Goal: Task Accomplishment & Management: Complete application form

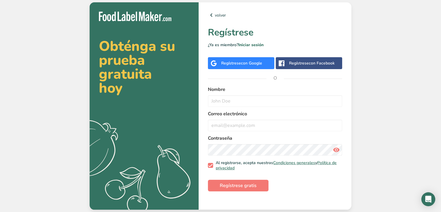
click at [255, 66] on span "con Google" at bounding box center [251, 63] width 21 height 6
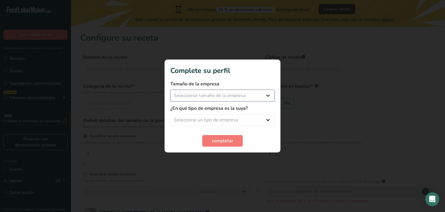
click at [266, 98] on select "Seleccionar tamaño de la empresa Menos de 10 empleados De 10 a 50 empleados De …" at bounding box center [222, 96] width 104 height 12
select select "1"
click at [170, 90] on select "Seleccionar tamaño de la empresa Menos de 10 empleados De 10 a 50 empleados De …" at bounding box center [222, 96] width 104 height 12
click at [243, 118] on select "Seleccione un tipo de empresa Fabricante de alimentos envasados Restaurante y c…" at bounding box center [222, 120] width 104 height 12
select select "1"
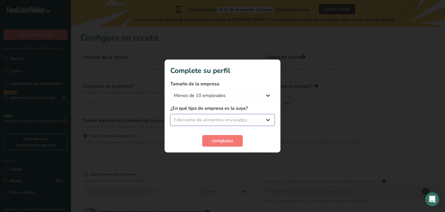
click at [170, 114] on select "Seleccione un tipo de empresa Fabricante de alimentos envasados Restaurante y c…" at bounding box center [222, 120] width 104 height 12
click at [230, 140] on span "completar" at bounding box center [222, 140] width 21 height 7
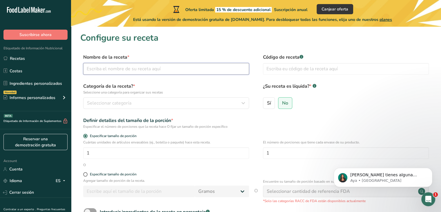
click at [166, 71] on input "text" at bounding box center [166, 69] width 166 height 12
type input "G"
type input "O"
type input "Postre Brownie y Helado"
click at [284, 72] on input "text" at bounding box center [346, 69] width 166 height 12
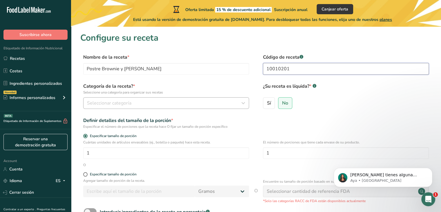
type input "10010201"
click at [202, 106] on div "Seleccionar categoría" at bounding box center [164, 102] width 155 height 7
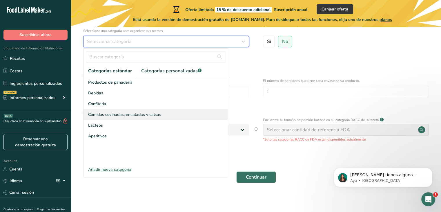
scroll to position [62, 0]
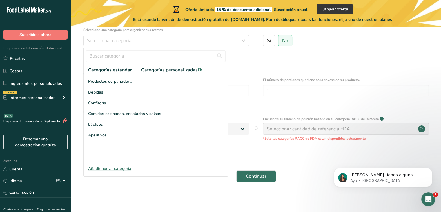
click at [120, 169] on div "Añadir nueva categoría" at bounding box center [156, 168] width 144 height 6
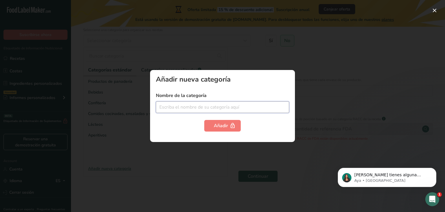
click at [170, 106] on input "text" at bounding box center [222, 107] width 133 height 12
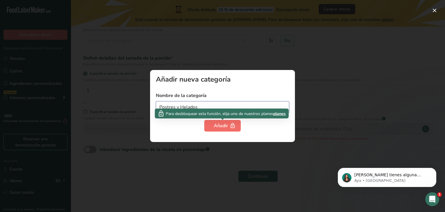
type input "Postres y Helados"
click at [222, 127] on div "Añadir" at bounding box center [222, 125] width 17 height 7
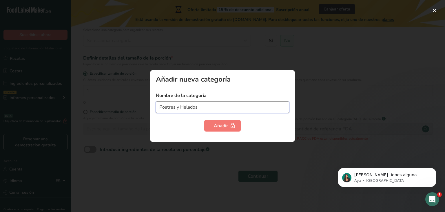
drag, startPoint x: 211, startPoint y: 104, endPoint x: 13, endPoint y: 106, distance: 198.0
click at [13, 106] on div "Añadir nueva categoría Nombre de la categoría Postres y Helados Añadir" at bounding box center [222, 106] width 445 height 212
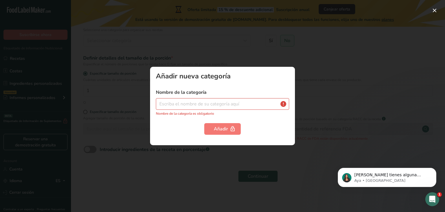
click at [223, 44] on div at bounding box center [222, 106] width 445 height 212
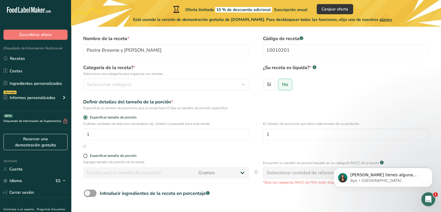
scroll to position [11, 0]
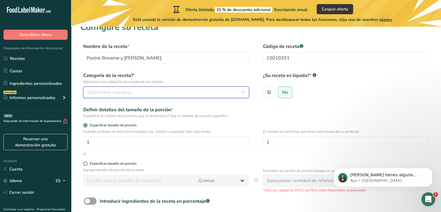
click at [121, 90] on span "Seleccionar categoría" at bounding box center [109, 92] width 44 height 7
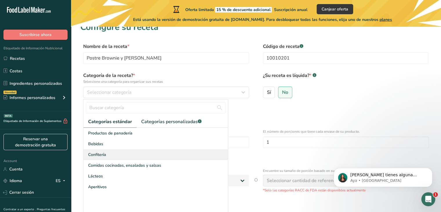
click at [101, 155] on span "Confitería" at bounding box center [97, 154] width 18 height 6
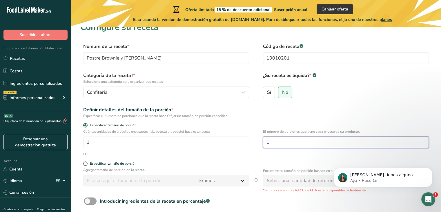
click at [278, 139] on input "1" at bounding box center [346, 142] width 166 height 12
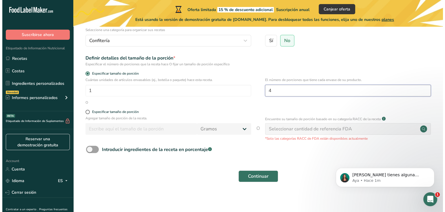
scroll to position [64, 0]
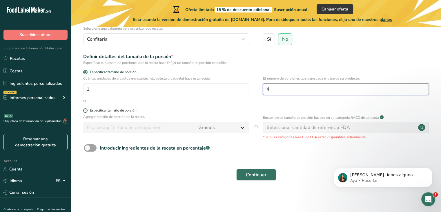
type input "4"
click at [86, 110] on span at bounding box center [85, 110] width 4 height 4
click at [86, 110] on input "Especificar tamaño de porción" at bounding box center [85, 110] width 4 height 4
radio input "true"
radio input "false"
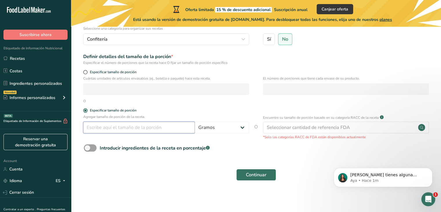
click at [159, 128] on input "number" at bounding box center [139, 127] width 112 height 12
click at [234, 128] on select "Gramos kg mg mcg libras onza litro mL onza líquida cucharada cucharadita taza C…" at bounding box center [222, 127] width 54 height 12
select select "17"
click at [195, 121] on select "Gramos kg mg mcg libras onza litro mL onza líquida cucharada cucharadita taza C…" at bounding box center [222, 127] width 54 height 12
select select "22"
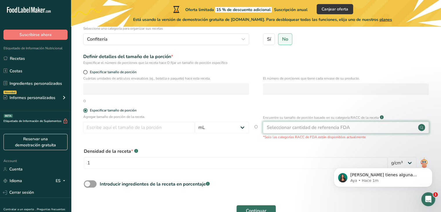
click at [282, 131] on div "Seleccionar cantidad de referencia FDA" at bounding box center [346, 127] width 166 height 12
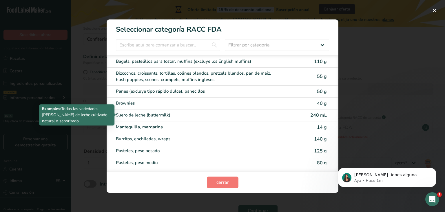
scroll to position [0, 0]
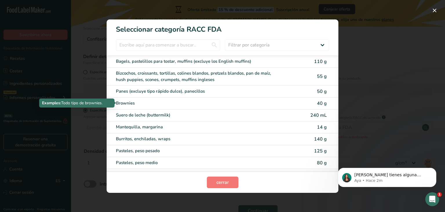
click at [130, 102] on div "Brownies" at bounding box center [198, 103] width 165 height 7
type input "40"
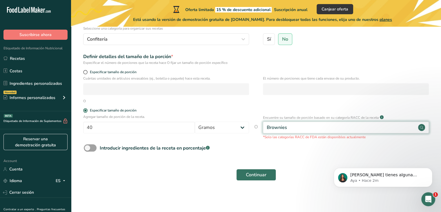
click at [301, 128] on div "Brownies" at bounding box center [346, 127] width 166 height 12
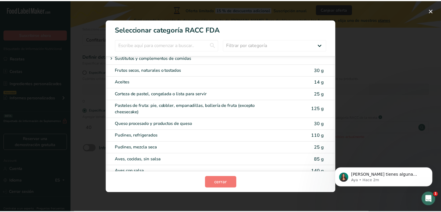
scroll to position [1139, 0]
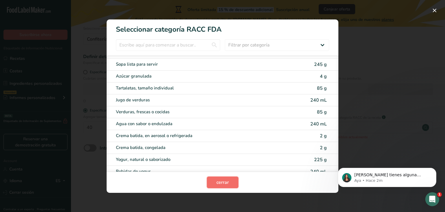
click at [233, 185] on button "cerrar" at bounding box center [223, 182] width 32 height 12
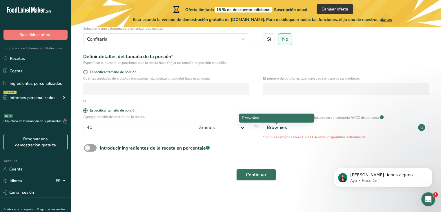
drag, startPoint x: 292, startPoint y: 130, endPoint x: 268, endPoint y: 130, distance: 24.7
click at [268, 130] on div "Brownies" at bounding box center [346, 127] width 166 height 12
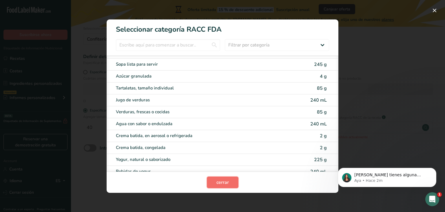
click at [225, 182] on span "cerrar" at bounding box center [223, 182] width 12 height 7
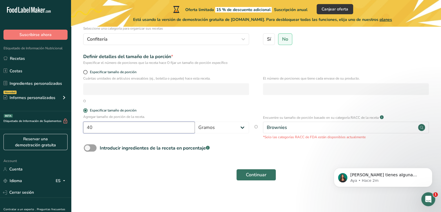
click at [145, 133] on input "40" at bounding box center [139, 127] width 112 height 12
click at [211, 127] on select "Gramos kg mg mcg libras onza litro mL onza líquida cucharada cucharadita taza C…" at bounding box center [222, 127] width 54 height 12
select select "17"
click at [195, 121] on select "Gramos kg mg mcg libras onza litro mL onza líquida cucharada cucharadita taza C…" at bounding box center [222, 127] width 54 height 12
select select "22"
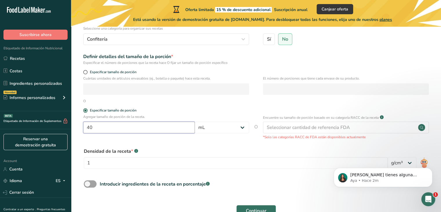
click at [152, 126] on input "40" at bounding box center [139, 127] width 112 height 12
type input "4"
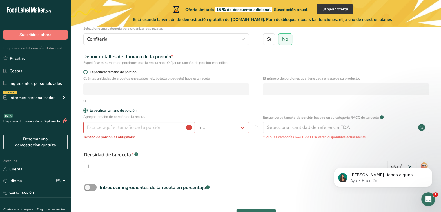
click at [85, 72] on span at bounding box center [85, 72] width 4 height 4
click at [85, 72] on input "Especificar tamaño de porción" at bounding box center [85, 72] width 4 height 4
radio input "true"
radio input "false"
select select "0"
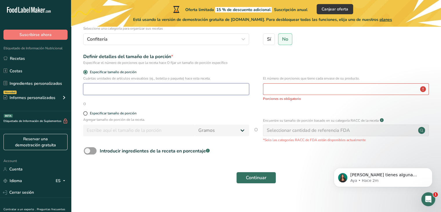
click at [110, 87] on input "number" at bounding box center [166, 89] width 166 height 12
type input "1"
type input "3"
click at [276, 88] on input "number" at bounding box center [346, 89] width 166 height 12
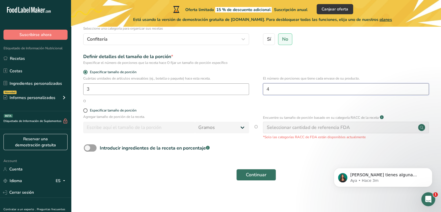
type input "4"
click at [112, 89] on input "3" at bounding box center [166, 89] width 166 height 12
type input "1"
click at [87, 110] on span at bounding box center [85, 110] width 4 height 4
click at [87, 110] on input "Especificar tamaño de porción" at bounding box center [85, 110] width 4 height 4
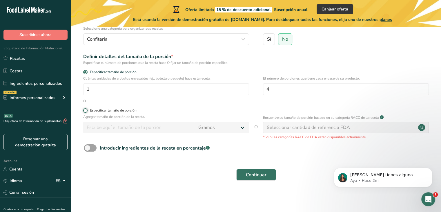
radio input "true"
radio input "false"
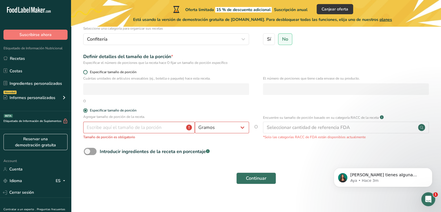
click at [86, 72] on span at bounding box center [85, 72] width 4 height 4
click at [86, 72] on input "Especificar tamaño de porción" at bounding box center [85, 72] width 4 height 4
radio input "true"
radio input "false"
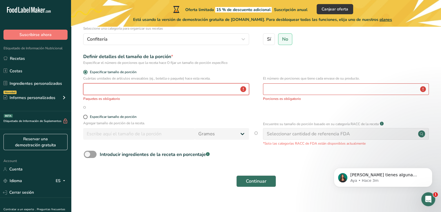
click at [101, 87] on input "number" at bounding box center [166, 89] width 166 height 12
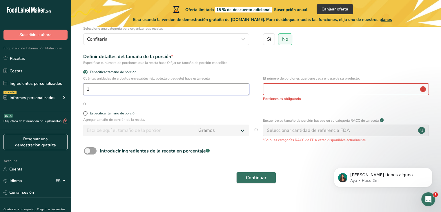
type input "1"
click at [281, 86] on input "number" at bounding box center [346, 89] width 166 height 12
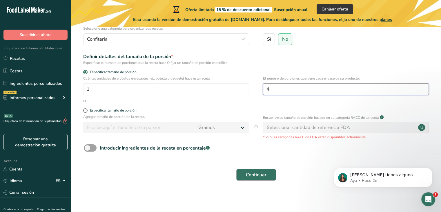
type input "4"
click at [260, 172] on span "Continuar" at bounding box center [256, 174] width 21 height 7
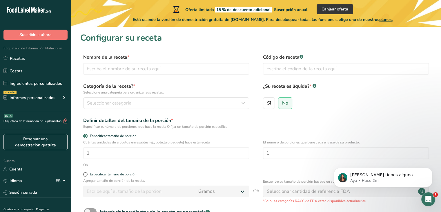
scroll to position [64, 0]
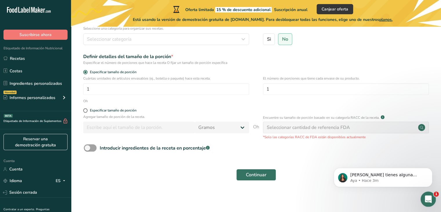
click at [429, 198] on icon "Abrir Intercom Messenger" at bounding box center [428, 198] width 10 height 10
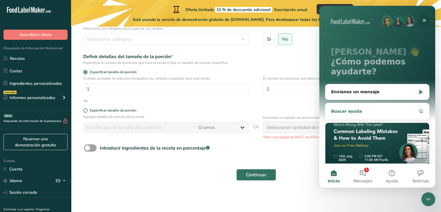
scroll to position [35, 0]
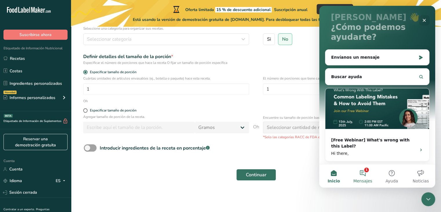
click at [363, 179] on font "Mensajes" at bounding box center [362, 180] width 19 height 5
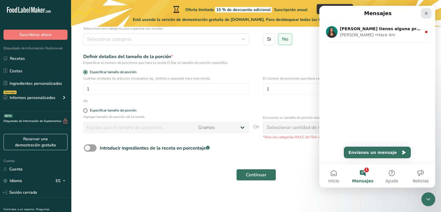
click at [426, 14] on icon "Cerrar" at bounding box center [426, 13] width 5 height 5
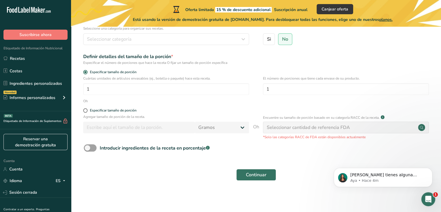
scroll to position [0, 0]
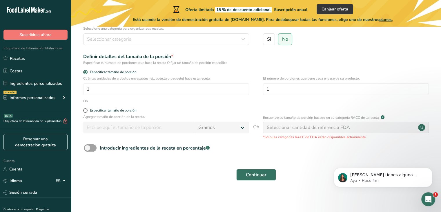
click at [312, 175] on div "Continuar" at bounding box center [255, 174] width 351 height 19
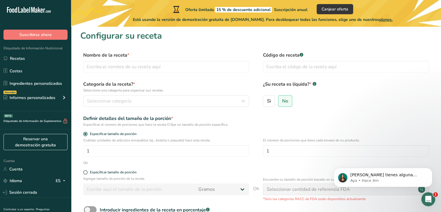
scroll to position [2, 0]
click at [22, 61] on font "Recetas" at bounding box center [17, 58] width 15 height 6
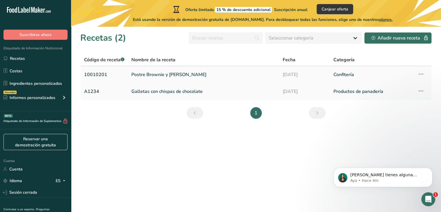
click at [100, 75] on font "10010201" at bounding box center [95, 74] width 23 height 6
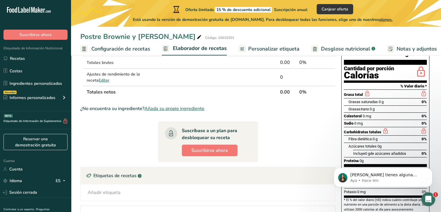
scroll to position [61, 0]
click at [131, 50] on font "Configuración de recetas" at bounding box center [120, 48] width 59 height 7
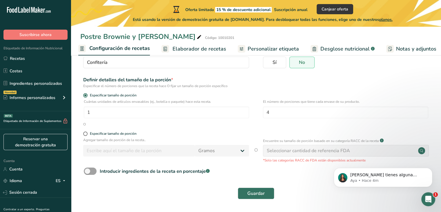
scroll to position [56, 0]
click at [193, 48] on font "Elaborador de recetas" at bounding box center [200, 48] width 54 height 7
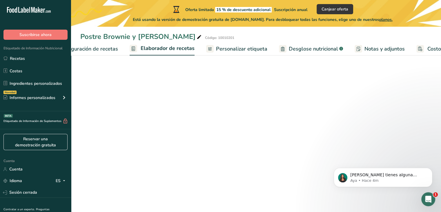
scroll to position [0, 72]
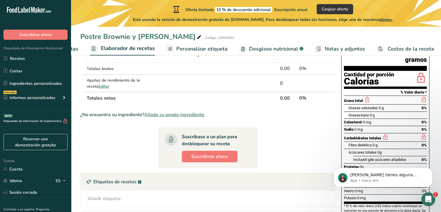
click at [212, 51] on font "Personalizar etiqueta" at bounding box center [201, 48] width 51 height 7
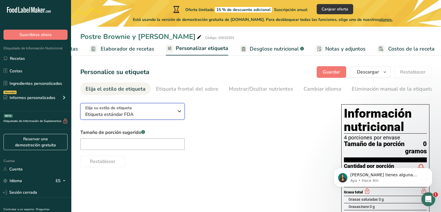
click at [140, 114] on span "Etiqueta estándar FDA" at bounding box center [129, 114] width 88 height 7
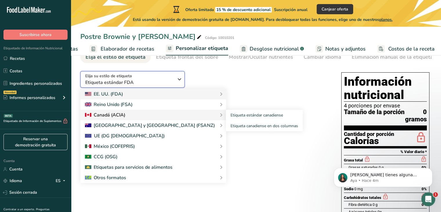
scroll to position [31, 0]
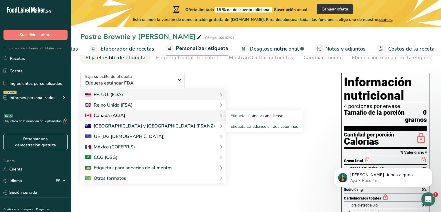
click at [103, 118] on font "Canadá (ACIA)" at bounding box center [110, 115] width 32 height 6
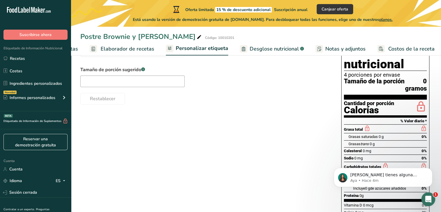
scroll to position [10, 0]
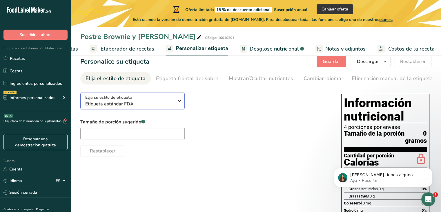
click at [139, 105] on span "Etiqueta estándar FDA" at bounding box center [129, 103] width 88 height 7
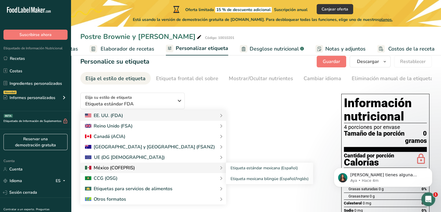
click at [124, 167] on font "México (COFEPRIS)" at bounding box center [114, 167] width 41 height 6
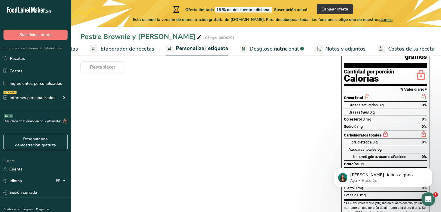
scroll to position [94, 0]
click at [194, 48] on font "Personalizar etiqueta" at bounding box center [202, 48] width 52 height 7
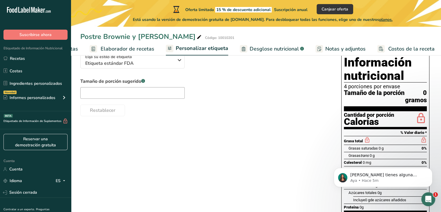
scroll to position [0, 0]
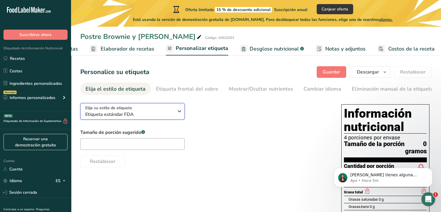
click at [162, 108] on div "Elija su estilo de etiqueta Etiqueta estándar FDA" at bounding box center [129, 111] width 88 height 13
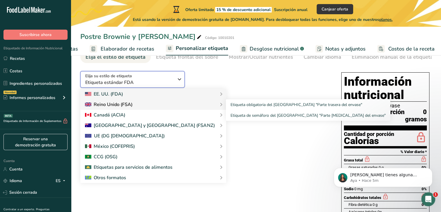
scroll to position [32, 0]
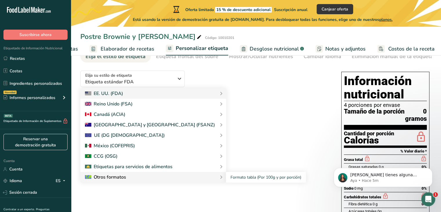
click at [130, 179] on div "Otros formatos" at bounding box center [153, 176] width 137 height 7
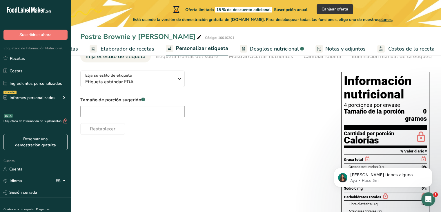
click at [126, 51] on font "Elaborador de recetas" at bounding box center [128, 48] width 54 height 7
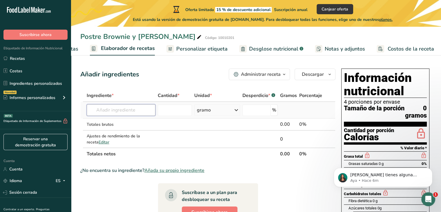
click at [133, 111] on input "text" at bounding box center [121, 110] width 69 height 12
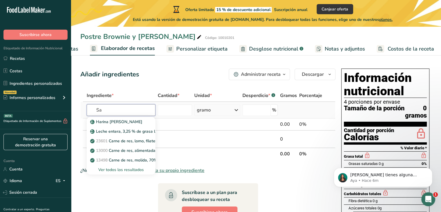
type input "S"
type input "Azúcar"
click at [120, 170] on font "Ver todos los resultados" at bounding box center [121, 170] width 46 height 6
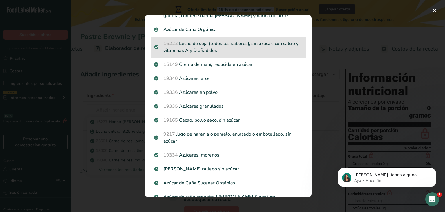
scroll to position [39, 0]
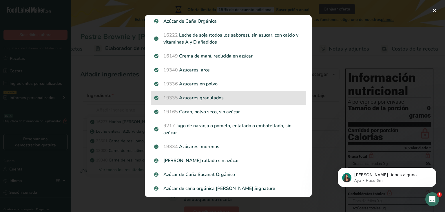
click at [201, 96] on font "Azúcares granulados" at bounding box center [201, 98] width 45 height 6
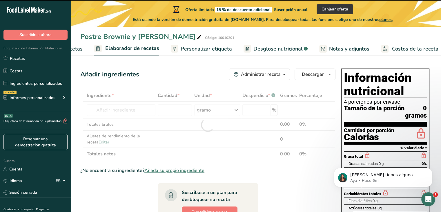
type input "0"
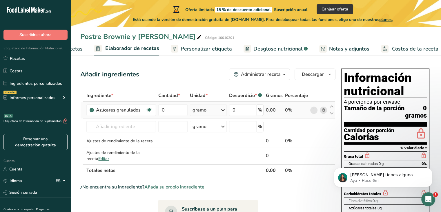
click at [207, 110] on div "gramo" at bounding box center [208, 110] width 37 height 12
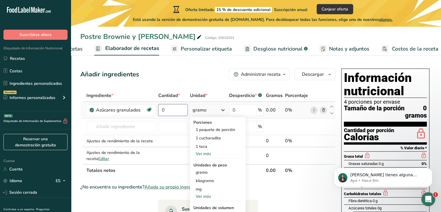
drag, startPoint x: 206, startPoint y: 173, endPoint x: 179, endPoint y: 107, distance: 71.5
click at [179, 107] on input "0" at bounding box center [172, 110] width 29 height 12
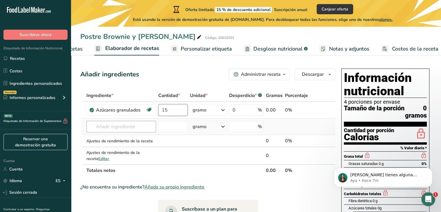
type input "15"
click at [117, 128] on div "Ingrediente * Cantidad * Unidad * Desperdicio * .a-a{fill:#347362;}.b-a{fill:#f…" at bounding box center [207, 132] width 255 height 87
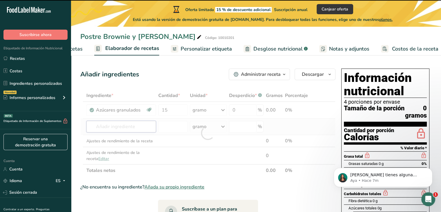
type input "c"
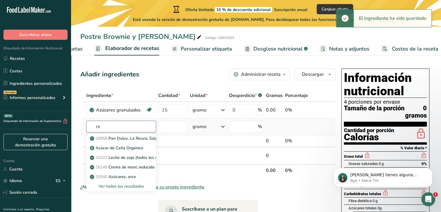
type input "r"
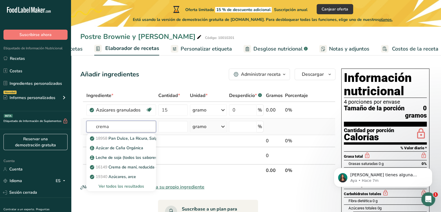
type input "crema"
click at [120, 188] on font "Ver todos los resultados" at bounding box center [122, 186] width 46 height 6
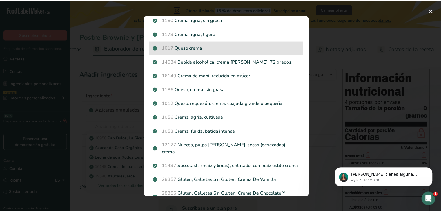
scroll to position [0, 0]
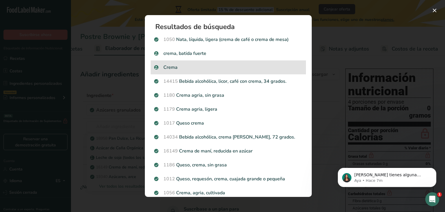
click at [183, 65] on p "Crema" at bounding box center [228, 67] width 148 height 7
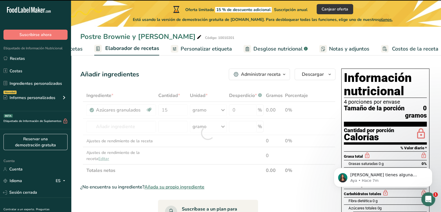
type input "0"
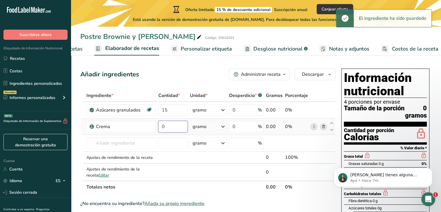
click at [174, 127] on input "0" at bounding box center [172, 127] width 29 height 12
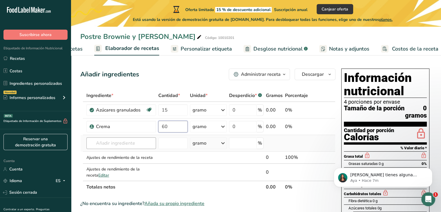
type input "60"
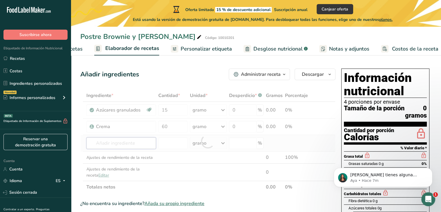
click at [139, 144] on div "Ingrediente * Cantidad * Unidad * Desperdicio * .a-a{fill:#347362;}.b-a{fill:#f…" at bounding box center [207, 141] width 255 height 104
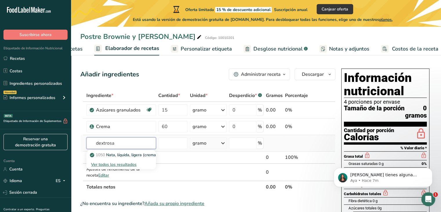
type input "dextrosa"
click at [127, 165] on font "Ver todos los resultados" at bounding box center [114, 164] width 46 height 6
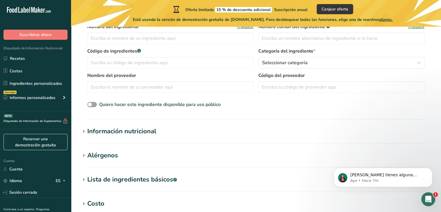
scroll to position [130, 0]
click at [121, 132] on font "Información nutricional" at bounding box center [121, 130] width 69 height 9
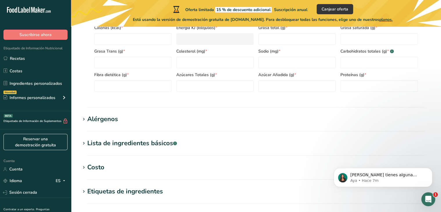
scroll to position [300, 0]
click at [108, 144] on font "Lista de ingredientes básicos" at bounding box center [130, 143] width 86 height 9
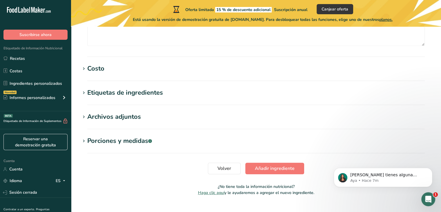
scroll to position [441, 0]
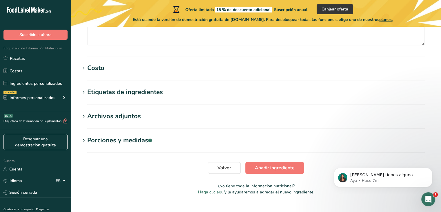
click at [103, 91] on font "Etiquetas de ingredientes" at bounding box center [125, 92] width 76 height 9
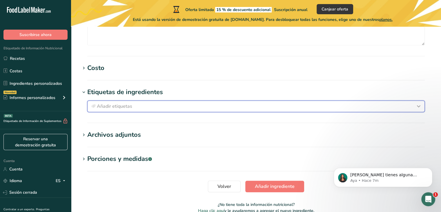
click at [110, 106] on font "Añadir etiquetas" at bounding box center [114, 106] width 35 height 6
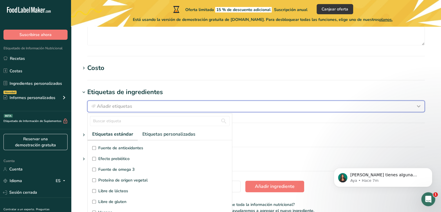
scroll to position [3, 0]
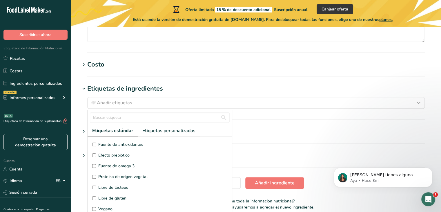
click at [238, 141] on section "Archivos adjuntos Suba sus archivos aquí o haga clic para subir El tamaño máxim…" at bounding box center [255, 134] width 351 height 17
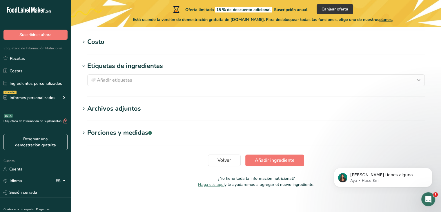
scroll to position [468, 0]
click at [143, 130] on font "Porciones y medidas" at bounding box center [117, 132] width 61 height 9
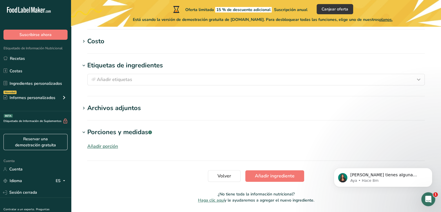
click at [115, 148] on font "Añadir porción" at bounding box center [102, 146] width 31 height 6
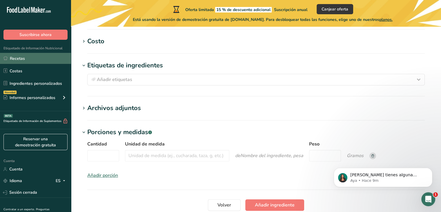
click at [25, 58] on link "Recetas" at bounding box center [35, 58] width 71 height 11
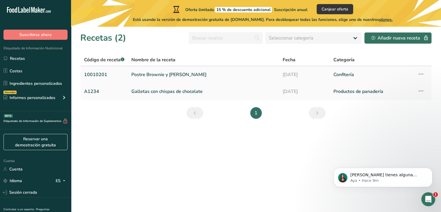
click at [422, 75] on icon at bounding box center [421, 74] width 7 height 10
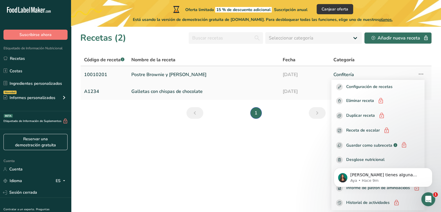
click at [103, 73] on font "10010201" at bounding box center [95, 74] width 23 height 6
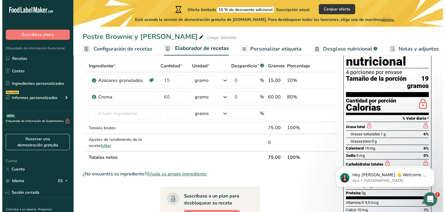
scroll to position [29, 0]
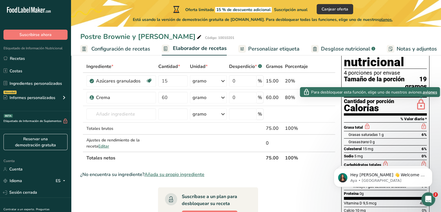
click at [430, 92] on font "aviones" at bounding box center [429, 92] width 14 height 6
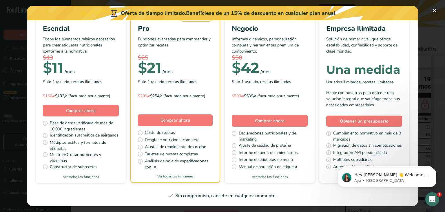
scroll to position [79, 0]
click at [99, 174] on font "Ver todas las funciones" at bounding box center [81, 176] width 36 height 5
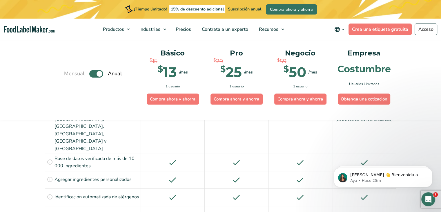
scroll to position [450, 0]
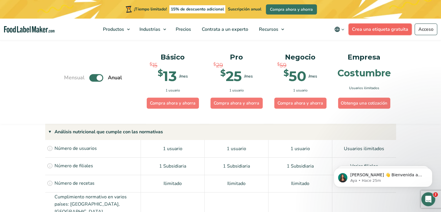
click at [365, 31] on font "Crea una etiqueta gratuita" at bounding box center [380, 29] width 56 height 6
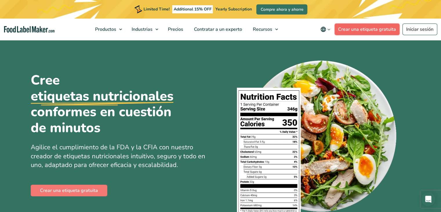
click at [338, 31] on link "Crear una etiqueta gratuita" at bounding box center [367, 29] width 65 height 12
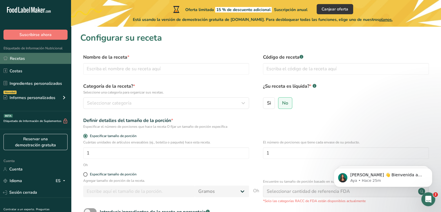
click at [19, 61] on font "Recetas" at bounding box center [17, 59] width 15 height 6
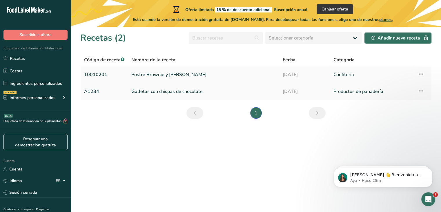
click at [144, 75] on font "Postre Brownie y [PERSON_NAME]" at bounding box center [168, 74] width 75 height 6
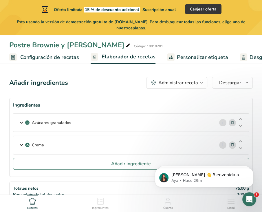
click at [101, 82] on div "Añadir ingredientes Administrar receta Eliminar receta Duplicar receta Receta d…" at bounding box center [131, 83] width 244 height 12
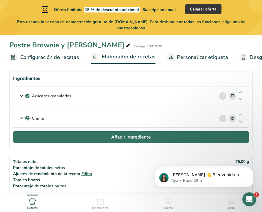
scroll to position [27, 0]
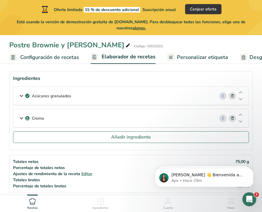
click at [97, 98] on div "Azúcares granulados" at bounding box center [114, 96] width 202 height 18
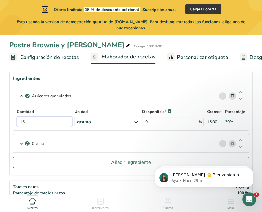
drag, startPoint x: 41, startPoint y: 124, endPoint x: 5, endPoint y: 128, distance: 36.7
type input "450"
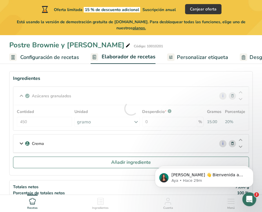
click at [39, 145] on font "Crema" at bounding box center [38, 144] width 12 height 6
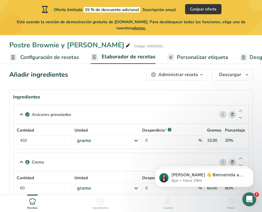
scroll to position [5, 0]
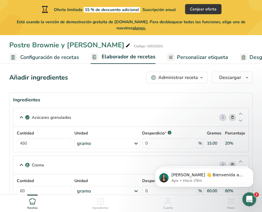
click at [70, 56] on font "Configuración de recetas" at bounding box center [49, 57] width 59 height 7
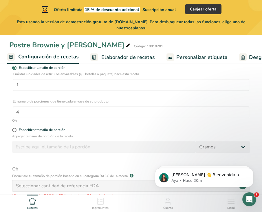
scroll to position [136, 0]
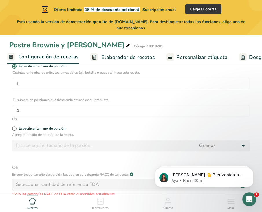
click at [101, 121] on div "Oh" at bounding box center [131, 118] width 238 height 5
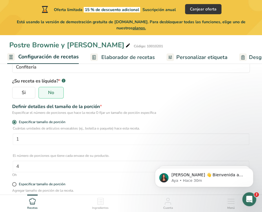
scroll to position [80, 0]
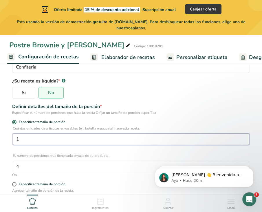
drag, startPoint x: 42, startPoint y: 140, endPoint x: 4, endPoint y: 142, distance: 38.0
click at [4, 142] on section "Nombre de la receta * Postre Brownie y Helado Código de receta .a-a{fill:#34736…" at bounding box center [131, 143] width 262 height 316
type input "5"
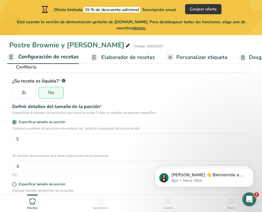
click at [182, 104] on div "Definir detalles del tamaño de la porción *" at bounding box center [131, 106] width 238 height 7
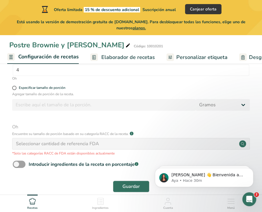
scroll to position [187, 0]
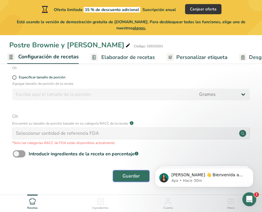
click at [137, 177] on font "Guardar" at bounding box center [131, 176] width 17 height 6
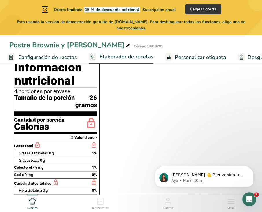
click at [114, 59] on font "Elaborador de recetas" at bounding box center [127, 56] width 54 height 7
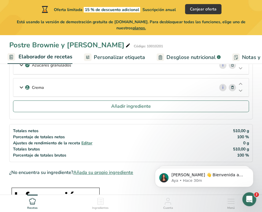
scroll to position [35, 0]
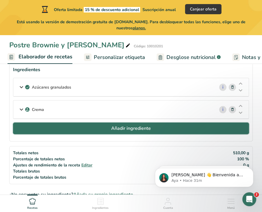
click at [93, 128] on button "Añadir ingrediente" at bounding box center [131, 128] width 236 height 12
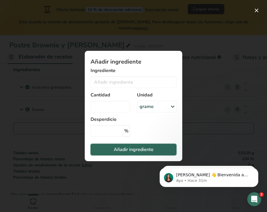
click at [141, 153] on button "Añadir ingrediente" at bounding box center [133, 150] width 86 height 12
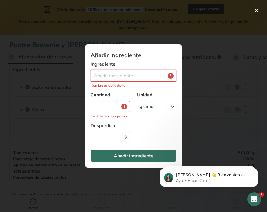
click at [115, 79] on input "Añadir ingrediente modal" at bounding box center [133, 76] width 86 height 12
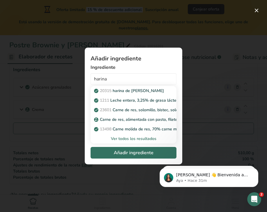
click at [139, 139] on font "Ver todos los resultados" at bounding box center [134, 139] width 46 height 6
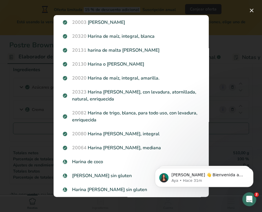
scroll to position [116, 0]
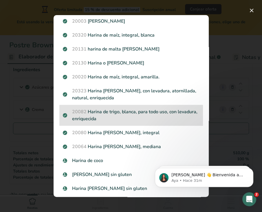
click at [110, 114] on font "Harina de trigo, blanca, para todo uso, con levadura, enriquecida" at bounding box center [135, 114] width 126 height 13
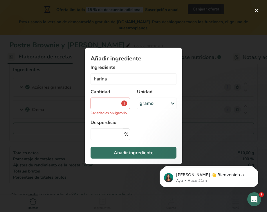
type input "Wheat flour, white, all-purpose, self-rising, enriched"
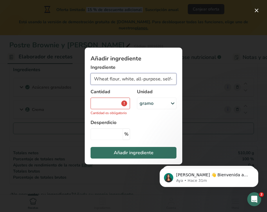
click at [119, 78] on input "Wheat flour, white, all-purpose, self-rising, enriched" at bounding box center [133, 79] width 86 height 12
click at [110, 107] on input "Añadir ingrediente modal" at bounding box center [109, 103] width 39 height 12
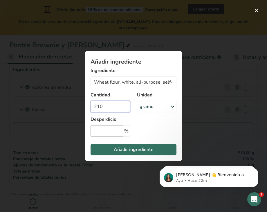
type input "210"
click at [106, 132] on input "Añadir ingrediente modal" at bounding box center [106, 131] width 32 height 12
type input "0"
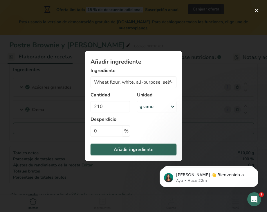
click at [131, 147] on font "Añadir ingrediente" at bounding box center [134, 149] width 40 height 6
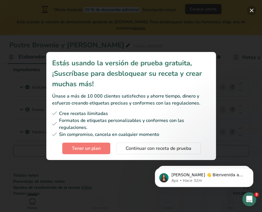
click at [253, 13] on button "Modalidad de suscripción" at bounding box center [251, 10] width 9 height 9
